Goal: Task Accomplishment & Management: Manage account settings

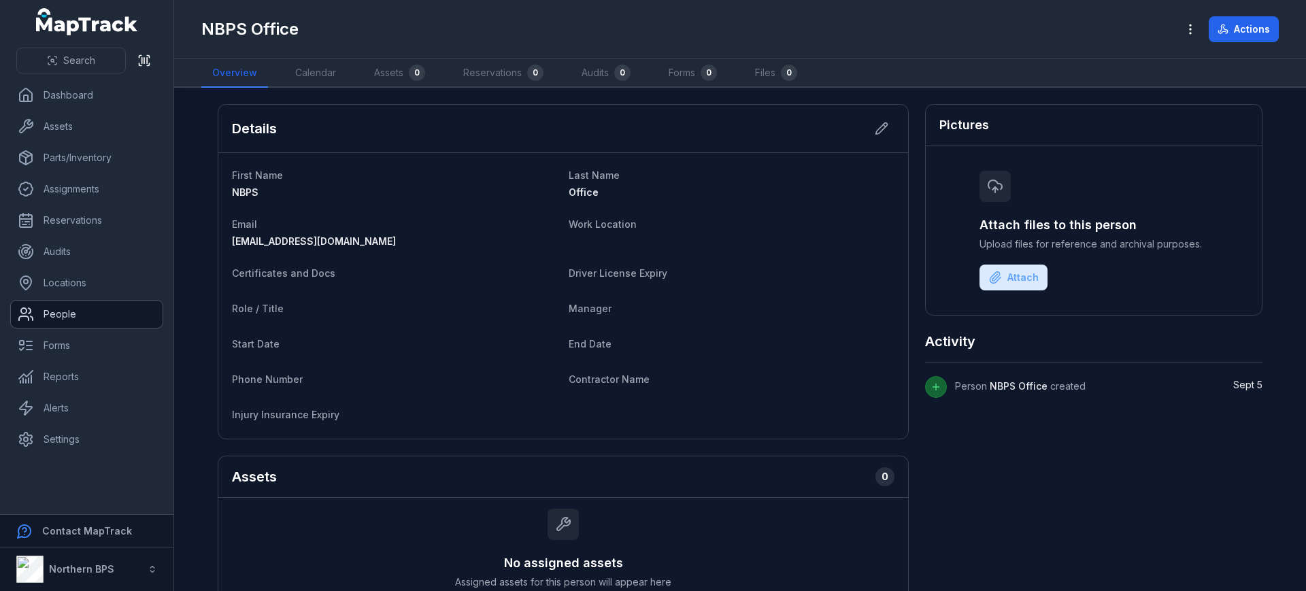
click at [50, 318] on link "People" at bounding box center [87, 314] width 152 height 27
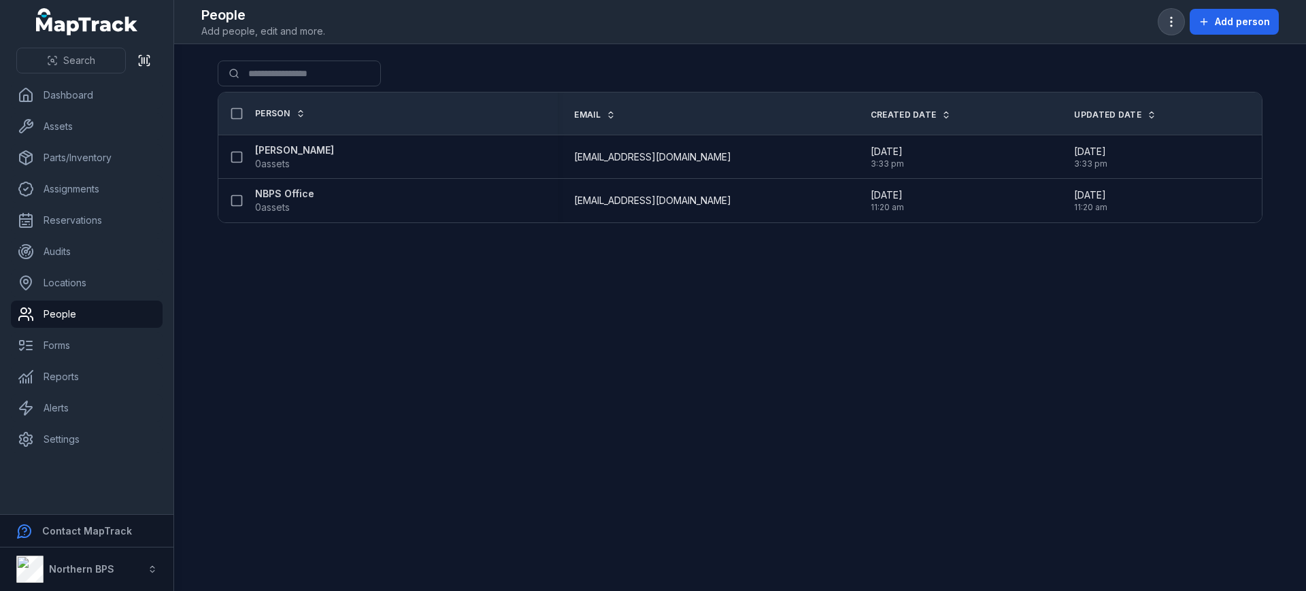
click at [1169, 22] on icon "button" at bounding box center [1171, 22] width 14 height 14
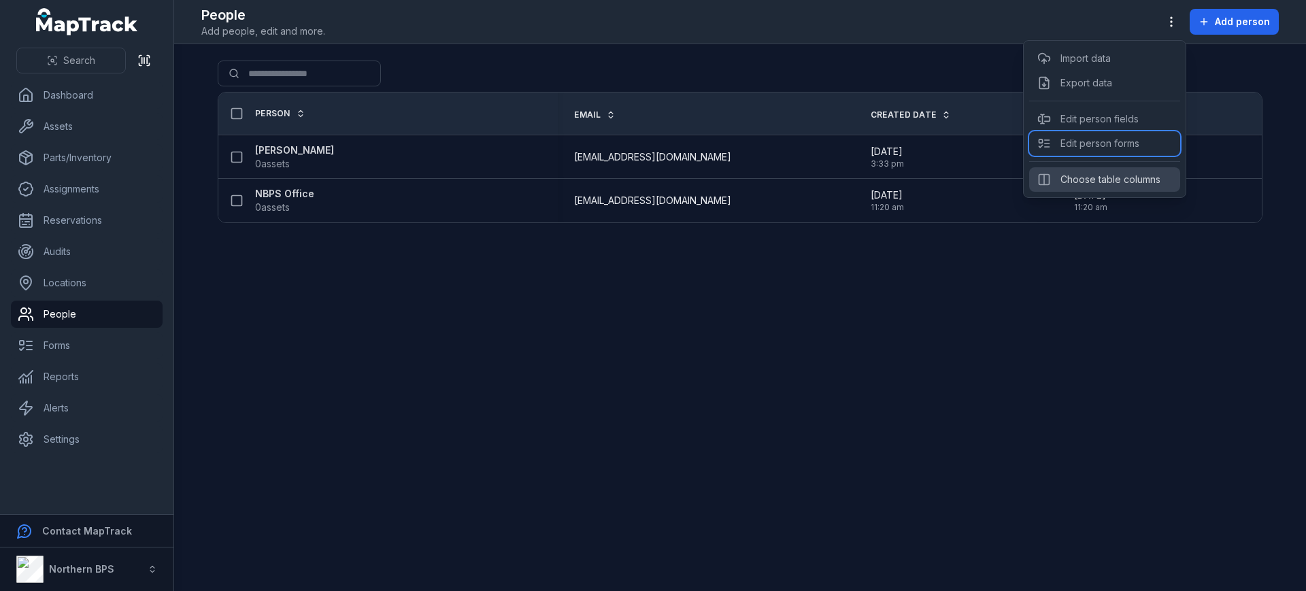
drag, startPoint x: 1138, startPoint y: 141, endPoint x: 1149, endPoint y: 169, distance: 30.2
click at [1149, 169] on div "Import data Export data Edit person fields Edit person forms Choose table colum…" at bounding box center [1104, 119] width 163 height 158
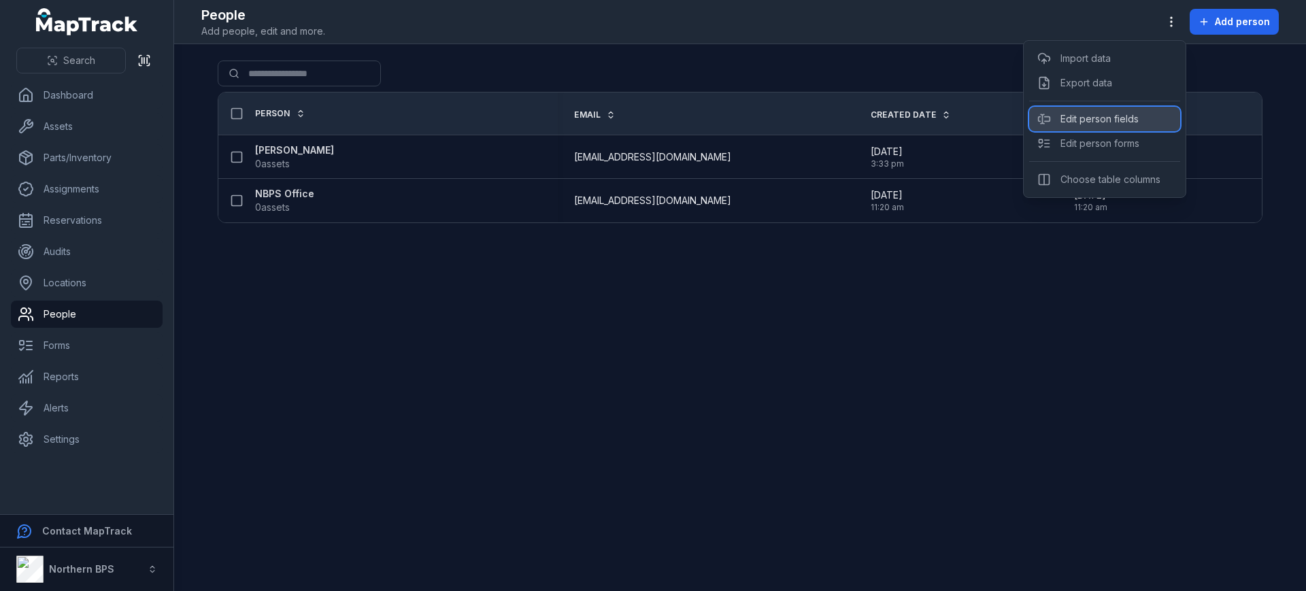
click at [1130, 116] on div "Edit person fields" at bounding box center [1104, 119] width 151 height 24
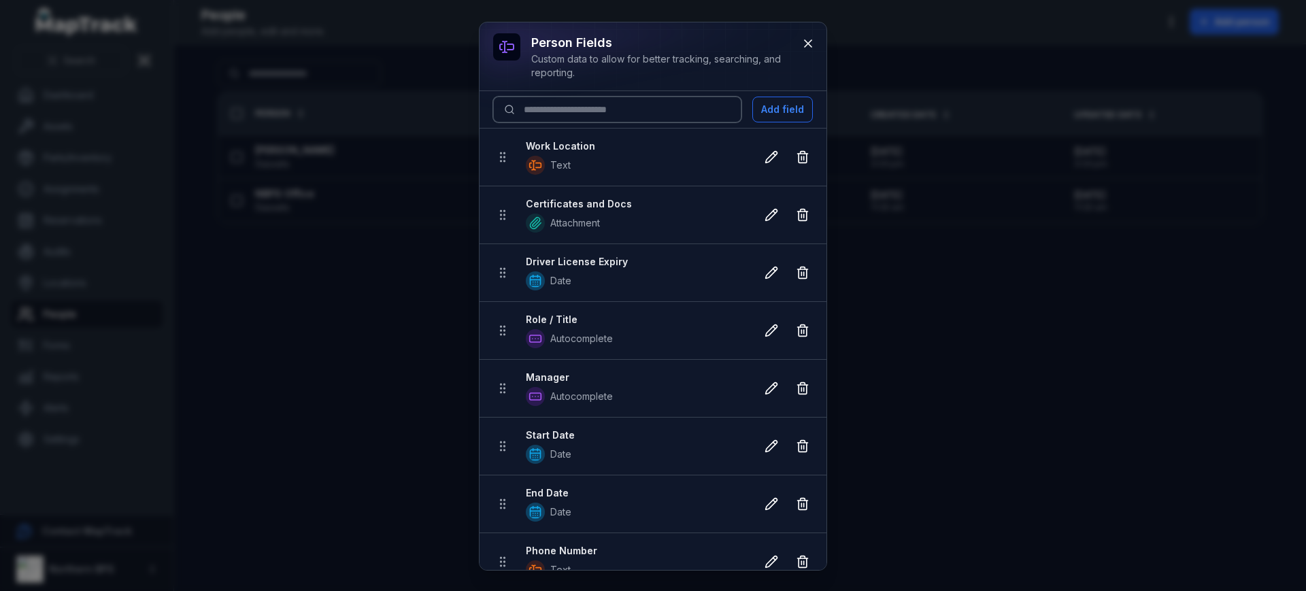
click at [606, 107] on input at bounding box center [617, 110] width 248 height 26
click at [809, 46] on icon at bounding box center [808, 44] width 14 height 14
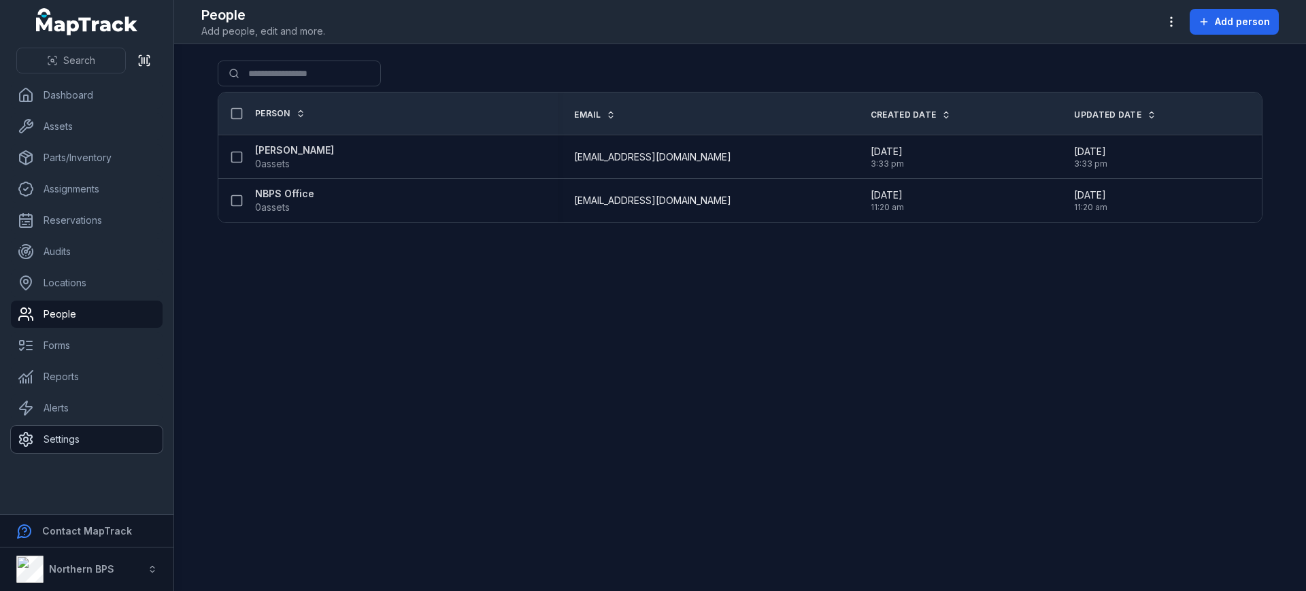
click at [71, 435] on link "Settings" at bounding box center [87, 439] width 152 height 27
